Goal: Information Seeking & Learning: Learn about a topic

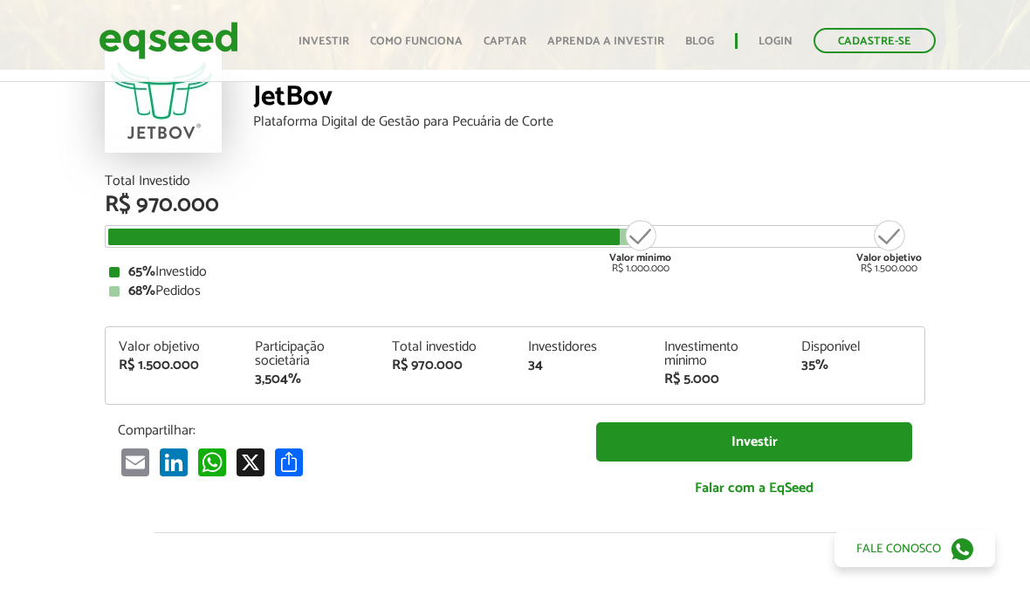
click at [770, 47] on link "Login" at bounding box center [775, 41] width 34 height 11
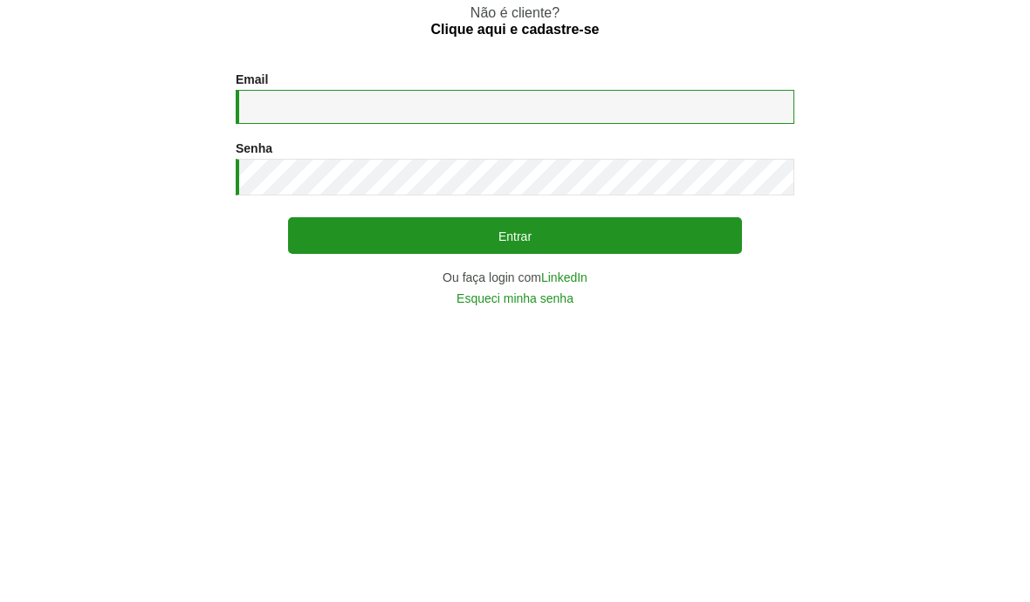
type input "**********"
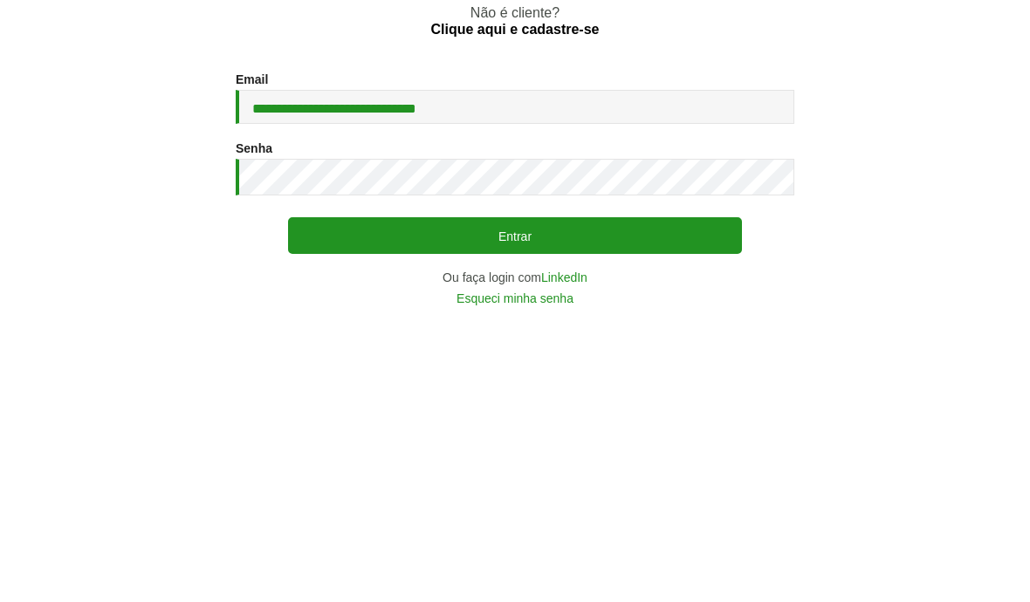
click at [515, 417] on button "Entrar" at bounding box center [515, 435] width 454 height 37
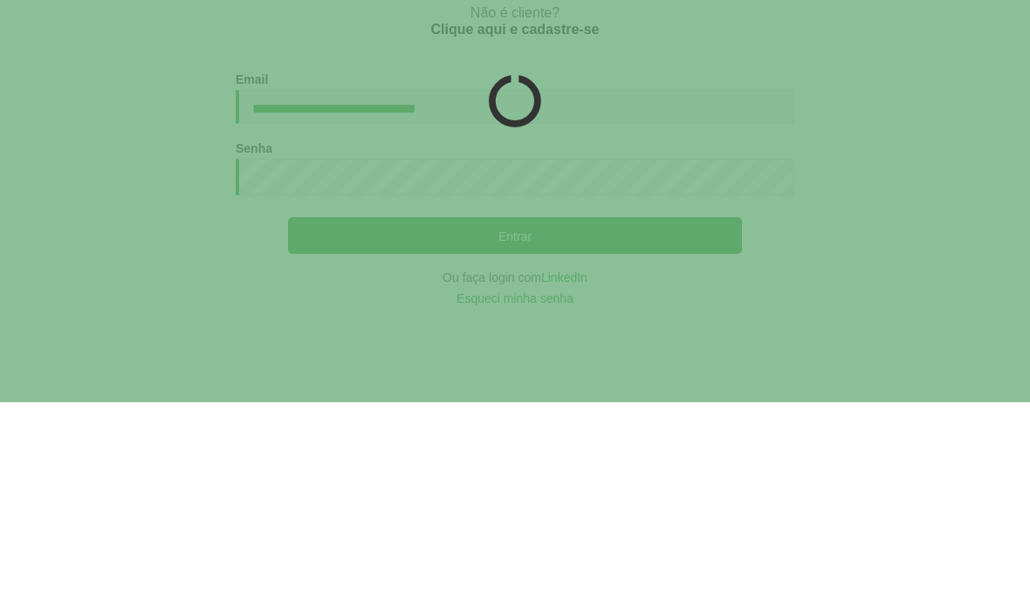
scroll to position [76, 0]
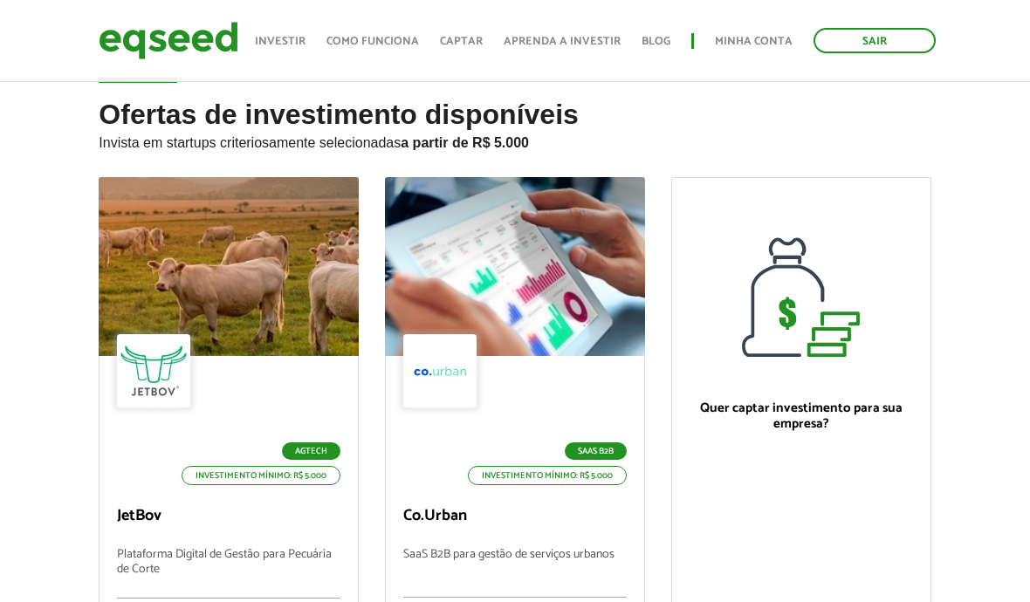
scroll to position [114, 0]
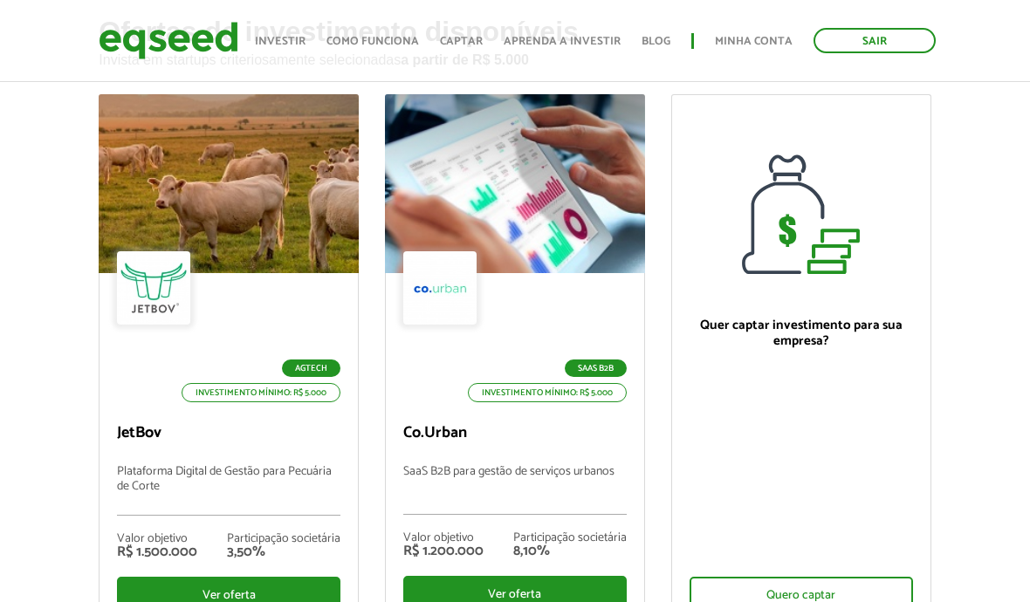
click at [240, 587] on div "Ver oferta" at bounding box center [228, 595] width 223 height 37
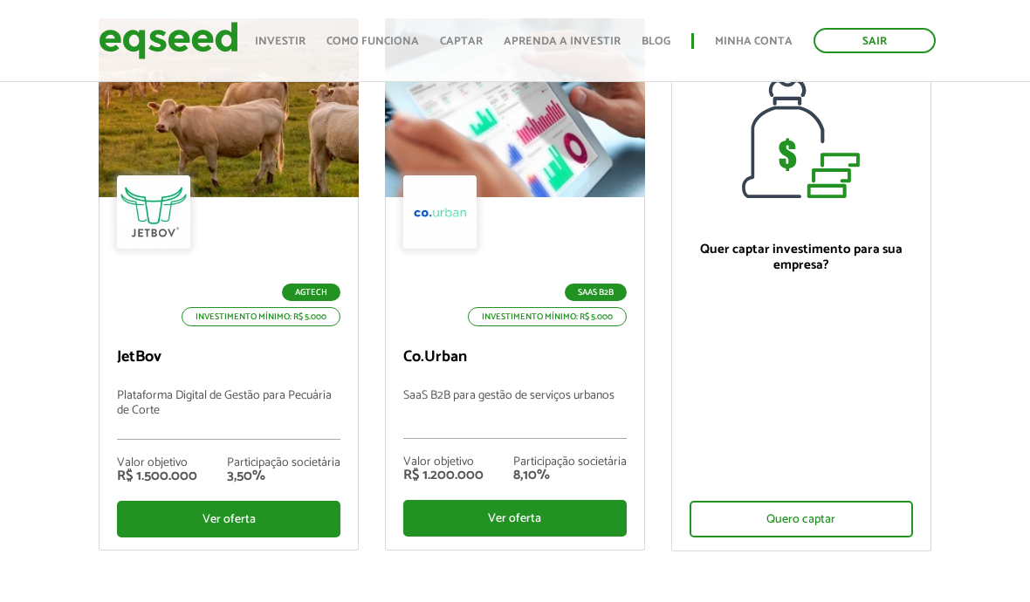
click at [506, 120] on div at bounding box center [515, 107] width 260 height 179
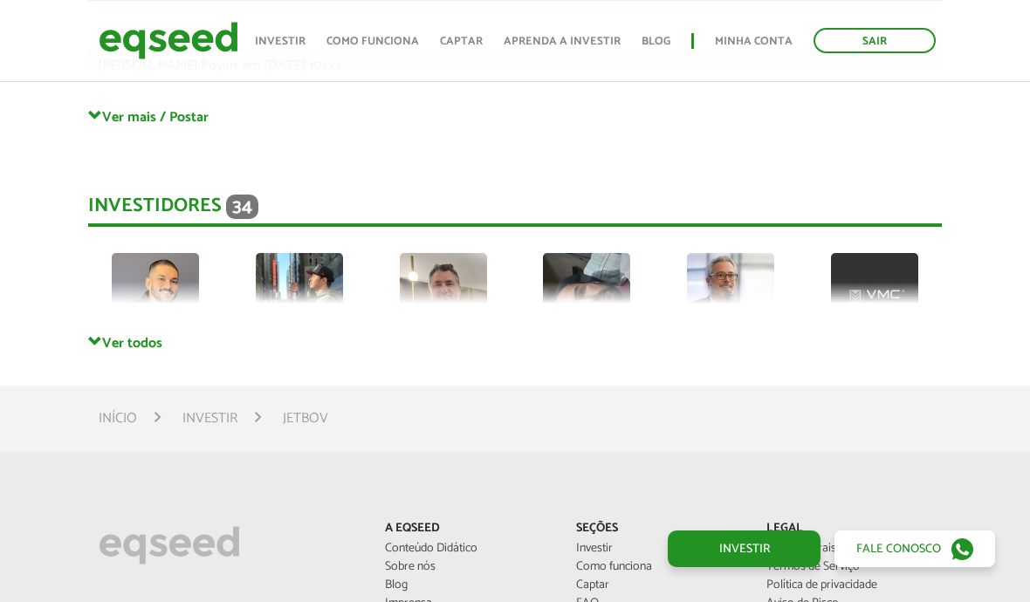
scroll to position [4662, 0]
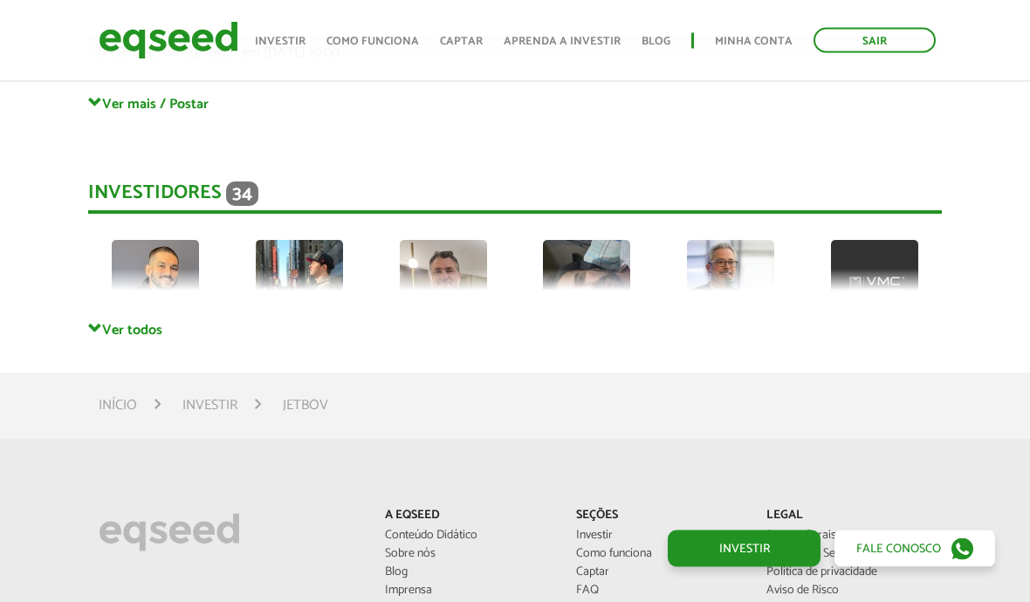
click at [118, 304] on div "Investidores 34 Thiago André Adriano Rafael André Vinícius Cláudio Privado Priv…" at bounding box center [514, 234] width 853 height 175
click at [103, 321] on link "Ver todos" at bounding box center [514, 329] width 853 height 17
